Goal: Transaction & Acquisition: Subscribe to service/newsletter

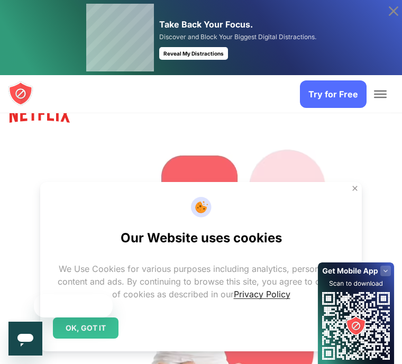
click at [351, 192] on img at bounding box center [354, 188] width 8 height 8
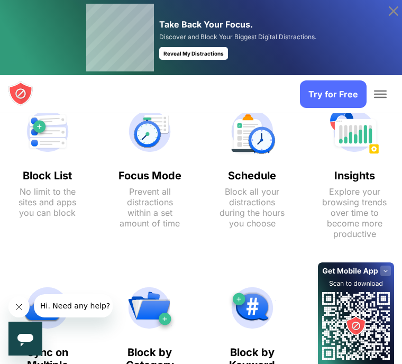
scroll to position [817, 0]
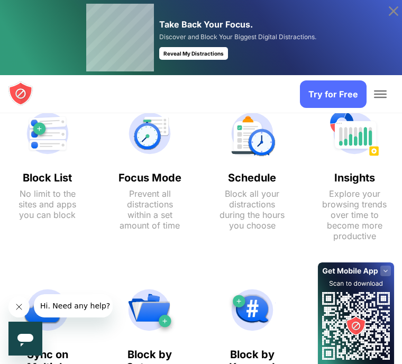
click at [50, 155] on img at bounding box center [48, 133] width 68 height 51
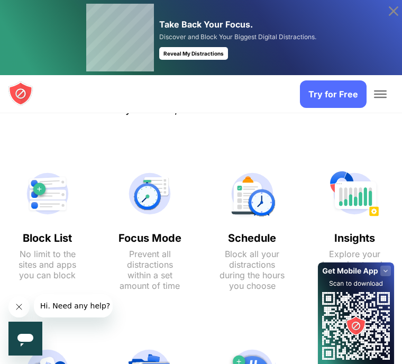
click at [333, 97] on link "Try for Free" at bounding box center [333, 93] width 67 height 27
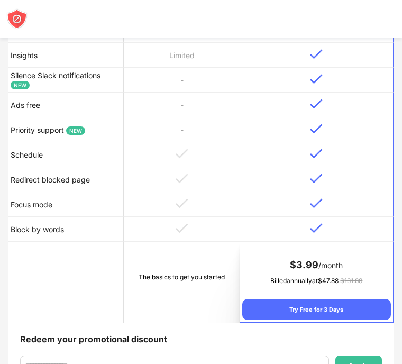
scroll to position [486, 0]
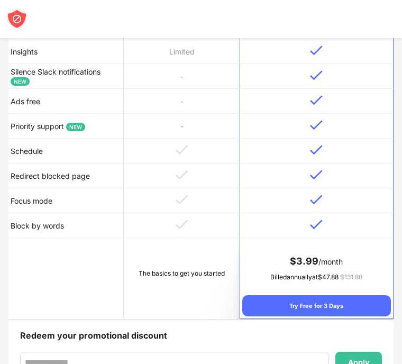
click at [202, 230] on td at bounding box center [181, 225] width 115 height 25
click at [168, 216] on td at bounding box center [181, 225] width 115 height 25
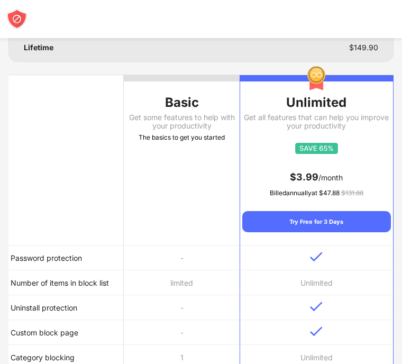
scroll to position [155, 0]
click at [196, 110] on div "Basic" at bounding box center [181, 103] width 115 height 17
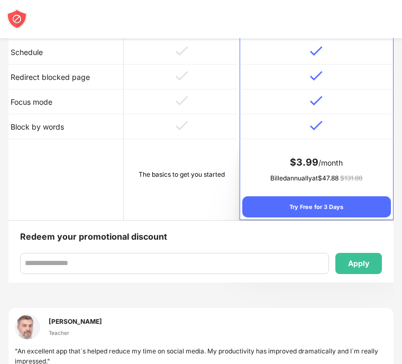
scroll to position [589, 0]
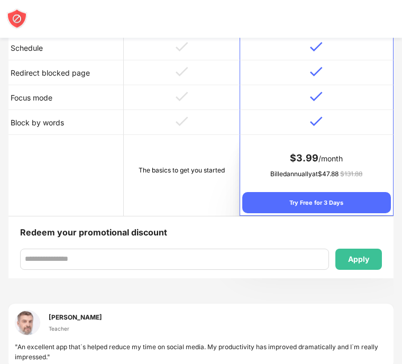
click at [340, 208] on div "Try Free for 3 Days" at bounding box center [316, 202] width 148 height 21
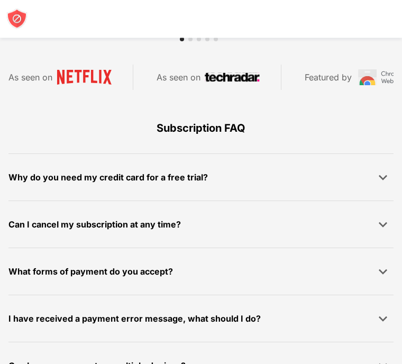
scroll to position [846, 0]
click at [383, 363] on img at bounding box center [382, 365] width 11 height 11
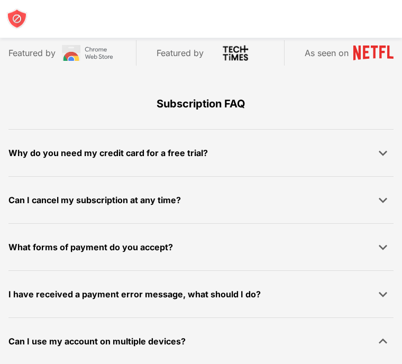
scroll to position [870, 0]
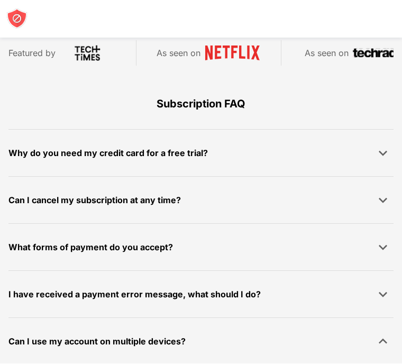
click at [220, 1] on div at bounding box center [201, 19] width 402 height 38
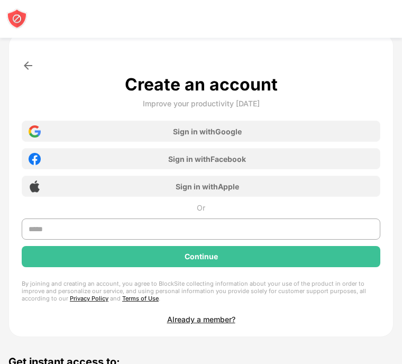
scroll to position [166, 0]
